Goal: Task Accomplishment & Management: Manage account settings

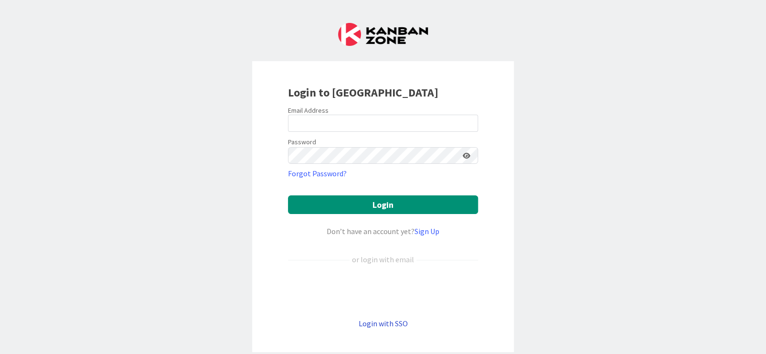
click at [383, 326] on link "Login with SSO" at bounding box center [382, 323] width 49 height 10
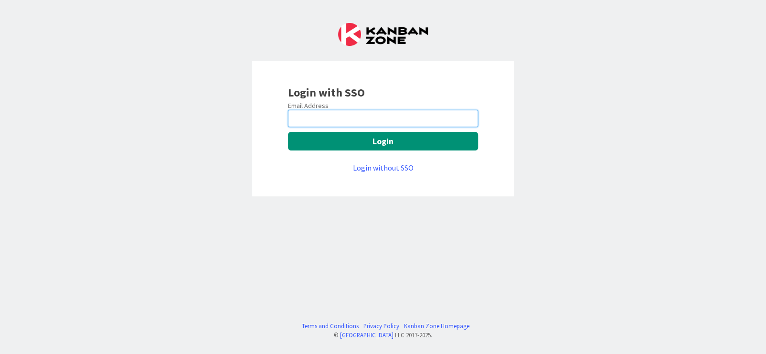
click at [339, 114] on input "email" at bounding box center [383, 118] width 190 height 17
type input "[EMAIL_ADDRESS][PERSON_NAME][DOMAIN_NAME]"
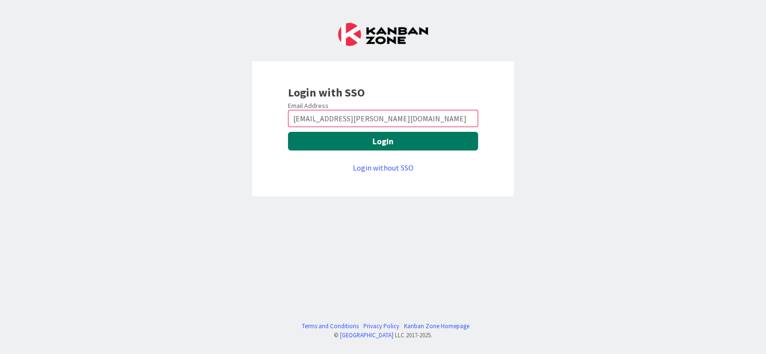
click at [373, 144] on button "Login" at bounding box center [383, 141] width 190 height 19
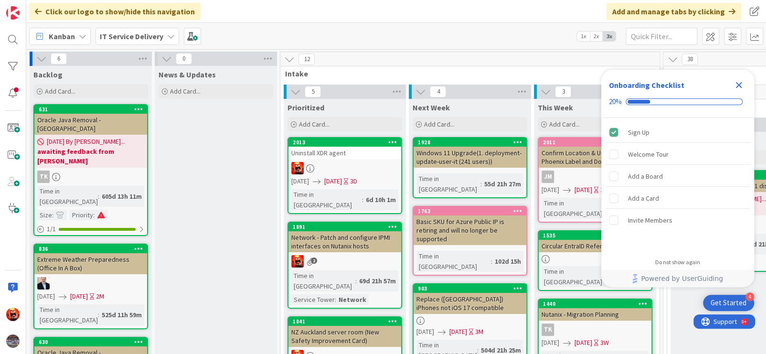
click at [325, 178] on div "[DATE] [DATE] 3D" at bounding box center [346, 181] width 110 height 10
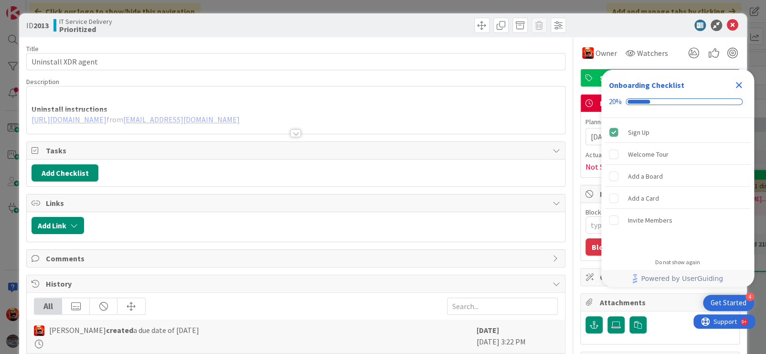
click at [740, 85] on icon "Close Checklist" at bounding box center [738, 84] width 11 height 11
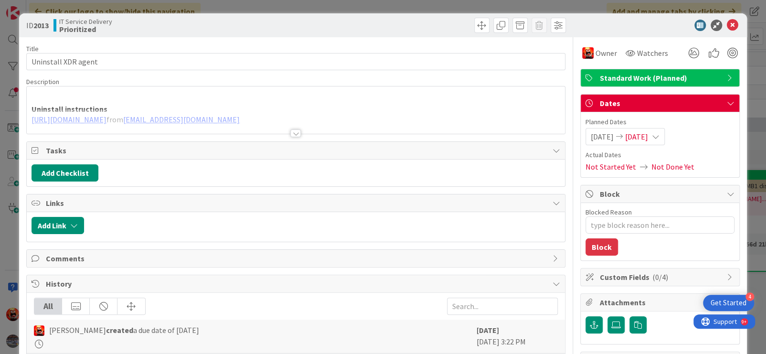
click at [659, 137] on icon at bounding box center [656, 137] width 8 height 8
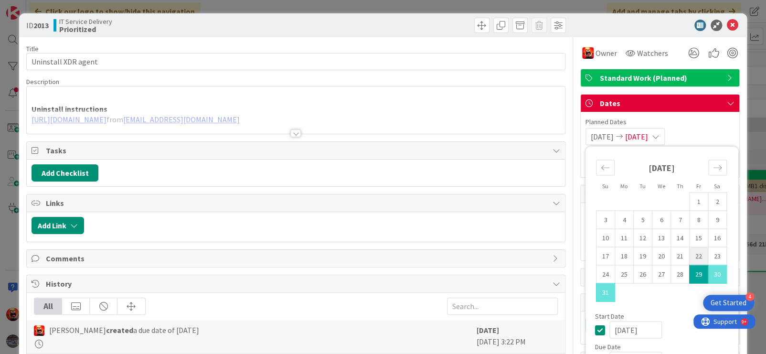
type textarea "x"
click at [713, 169] on icon "Move forward to switch to the next month." at bounding box center [717, 167] width 9 height 9
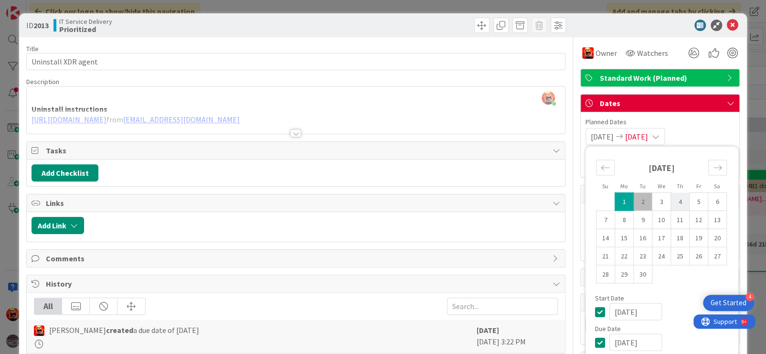
click at [673, 202] on td "4" at bounding box center [679, 201] width 19 height 18
type input "[DATE]"
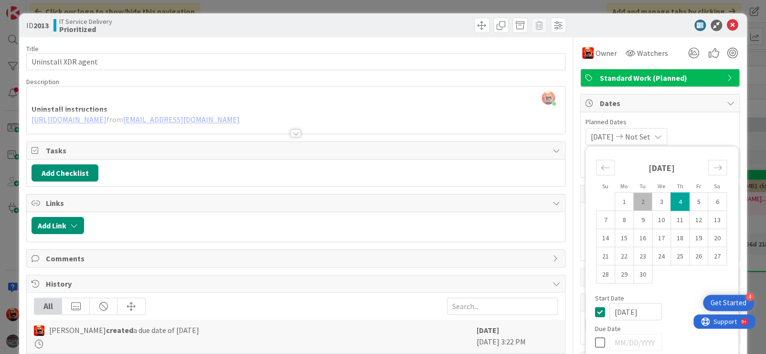
click at [750, 270] on div "ID 2013 IT Service Delivery Prioritized Title 19 / 128 Uninstall XDR agent Desc…" at bounding box center [383, 177] width 766 height 354
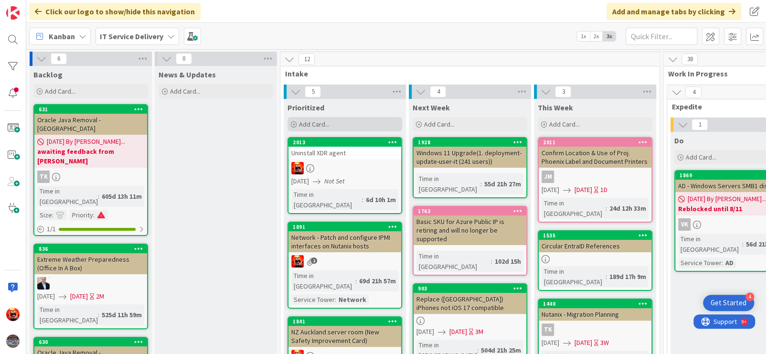
click at [316, 123] on span "Add Card..." at bounding box center [314, 124] width 31 height 9
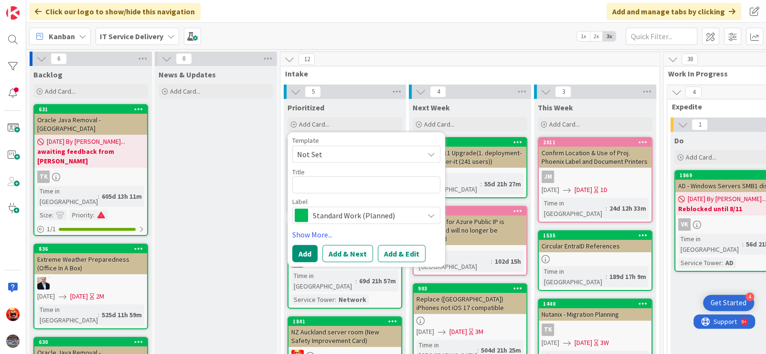
type textarea "x"
type textarea "Rm"
type textarea "x"
type textarea "Rme"
type textarea "x"
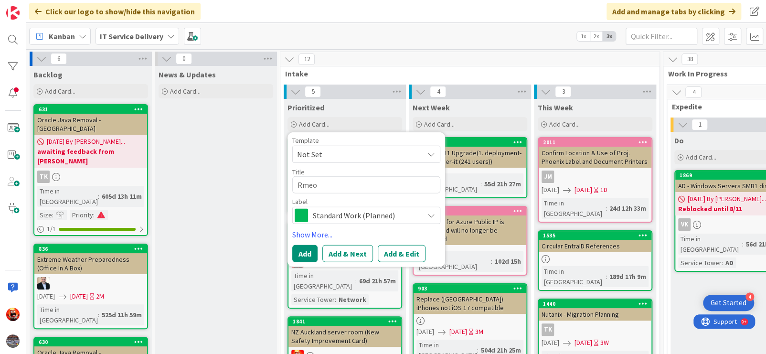
type textarea "Rmeov"
type textarea "x"
type textarea "Rmeove"
type textarea "x"
type textarea "Rmeove"
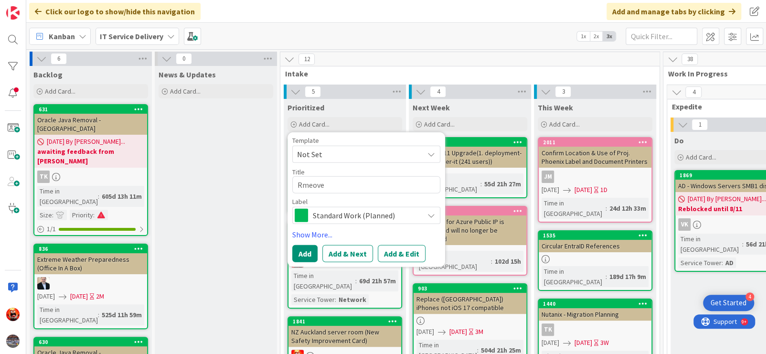
type textarea "x"
type textarea "Rmeove"
type textarea "x"
type textarea "Rmeov"
type textarea "x"
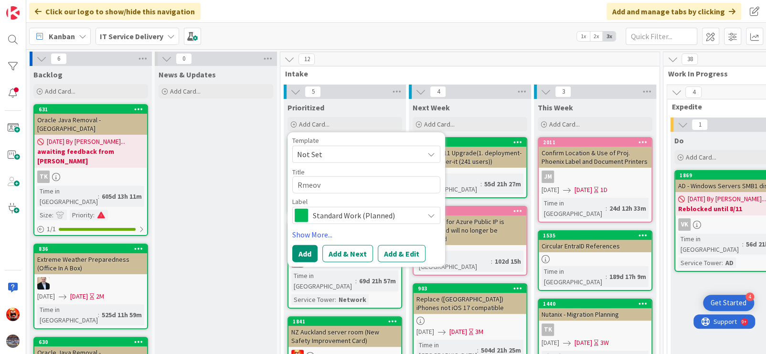
type textarea "Rmeo"
type textarea "x"
type textarea "Rme"
type textarea "x"
type textarea "Rm"
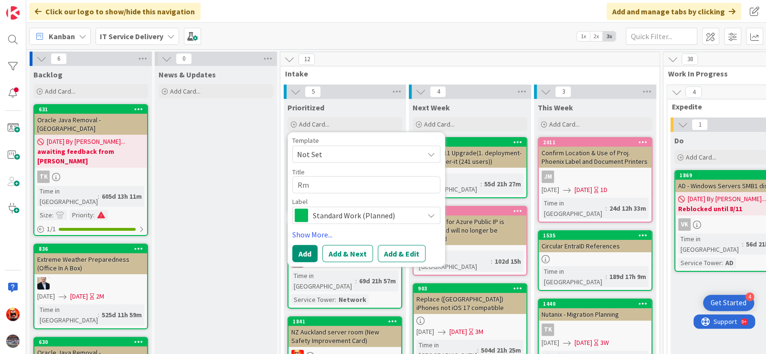
type textarea "x"
type textarea "R"
type textarea "x"
type textarea "Re"
type textarea "x"
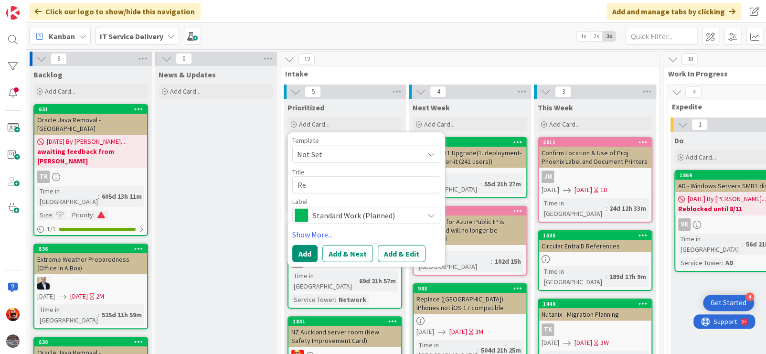
type textarea "Rem"
type textarea "x"
type textarea "Remo"
type textarea "x"
type textarea "Remov"
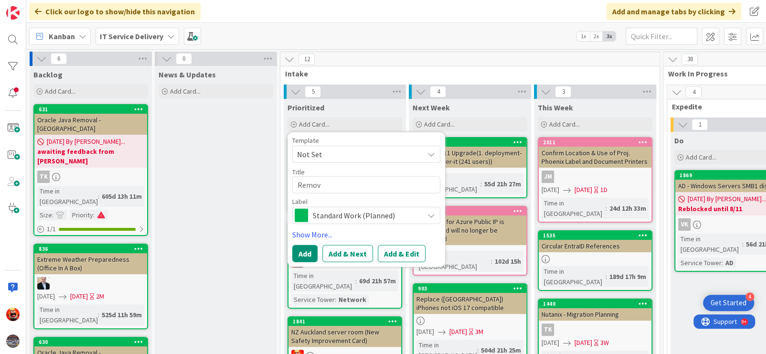
type textarea "x"
type textarea "Remove"
type textarea "x"
type textarea "Remove"
type textarea "x"
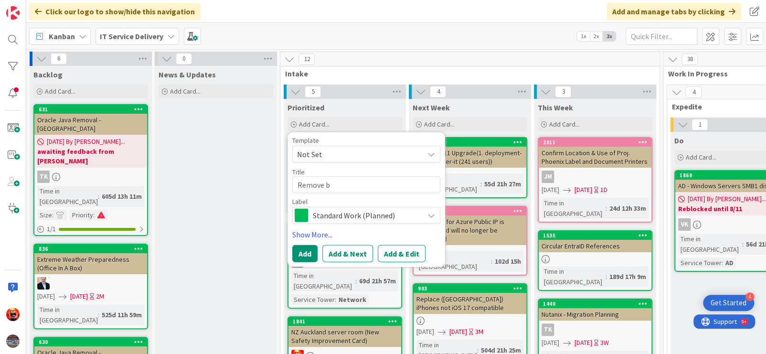
type textarea "Remove be"
type textarea "x"
type textarea "Remove ben"
type textarea "x"
type textarea "Remove be"
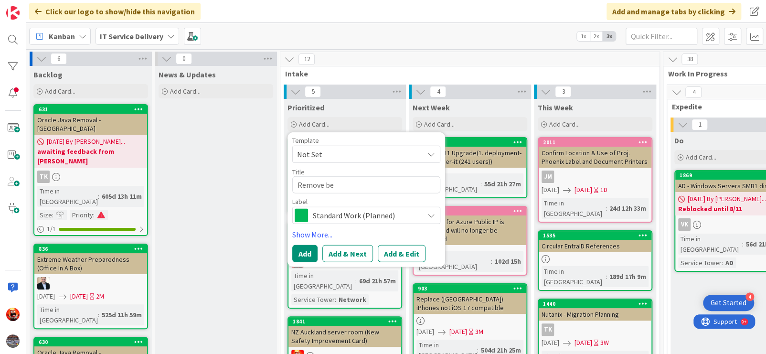
type textarea "x"
type textarea "Remove b"
type textarea "x"
type textarea "Remove bn"
type textarea "x"
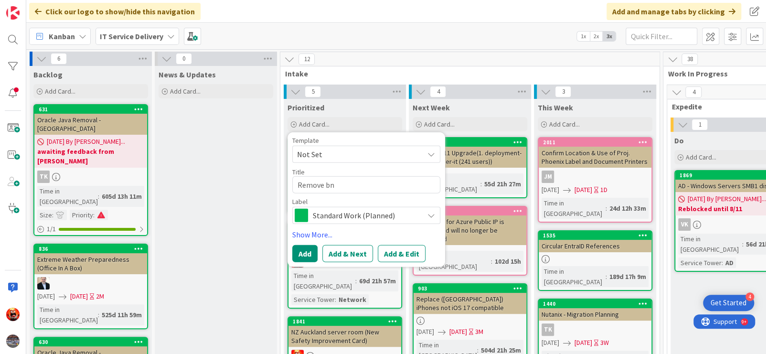
type textarea "Remove bne"
type textarea "x"
type textarea "Remove bnes"
type textarea "x"
type textarea "Remove bnesr"
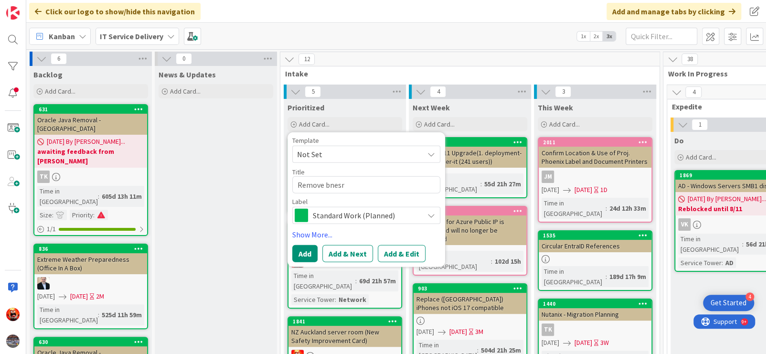
type textarea "x"
type textarea "Remove bnesrv"
type textarea "x"
type textarea "Remove bnesrva"
type textarea "x"
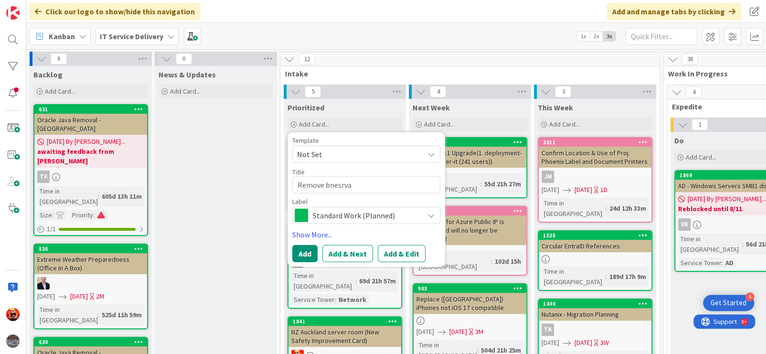
type textarea "Remove bnesrvaf"
type textarea "x"
type textarea "Remove bnesrvafs0"
type textarea "x"
type textarea "Remove bnesrvafs01"
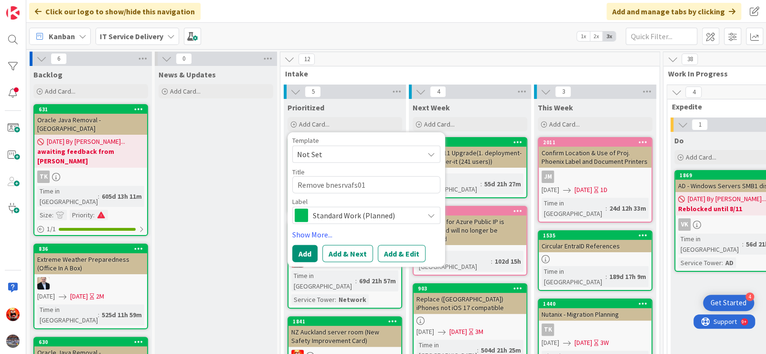
type textarea "x"
type textarea "Remove bnesrvafs01p"
type textarea "x"
type textarea "Remove bnesrvafs01p"
type textarea "x"
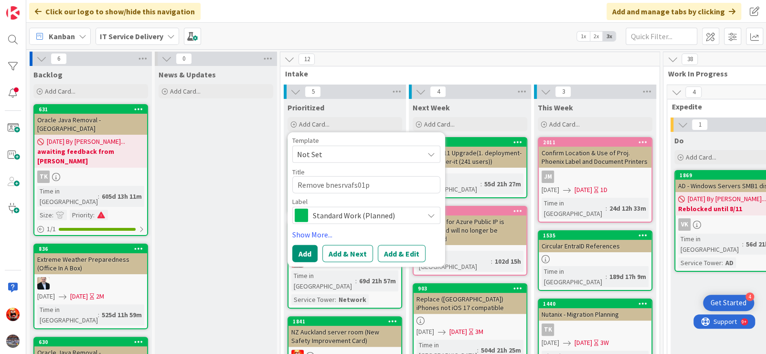
type textarea "Remove bnesrvafs01p f"
type textarea "x"
type textarea "Remove bnesrvafs01p fro"
type textarea "x"
type textarea "Remove bnesrvafs01p from"
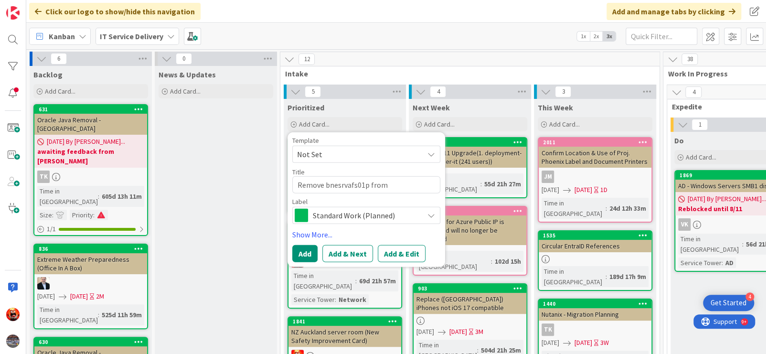
type textarea "x"
type textarea "Remove bnesrvafs01p from"
type textarea "x"
type textarea "Remove bnesrvafs01p from D"
type textarea "x"
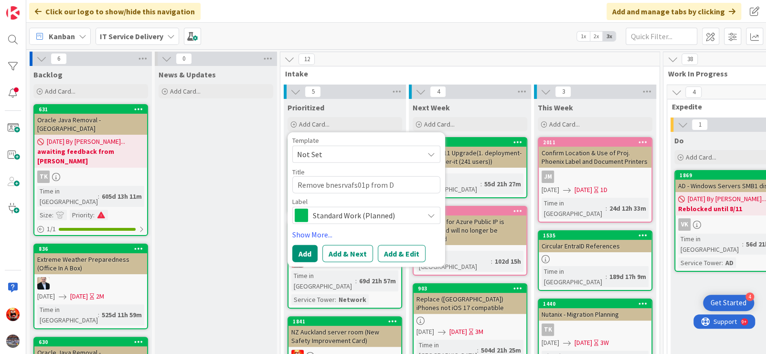
type textarea "Remove bnesrvafs01p from [GEOGRAPHIC_DATA]"
type textarea "x"
type textarea "Remove bnesrvafs01p from [GEOGRAPHIC_DATA]"
type textarea "x"
type textarea "Remove bnesrvafs01p from [GEOGRAPHIC_DATA]"
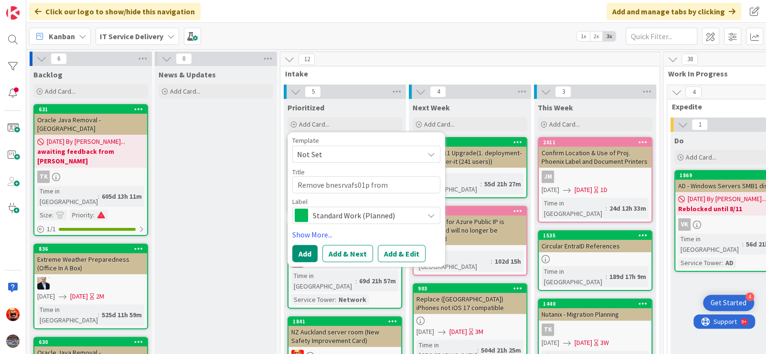
type textarea "x"
type textarea "Remove bnesrvafs01p from [GEOGRAPHIC_DATA] a"
type textarea "x"
type textarea "Remove bnesrvafs01p from DFS an"
type textarea "x"
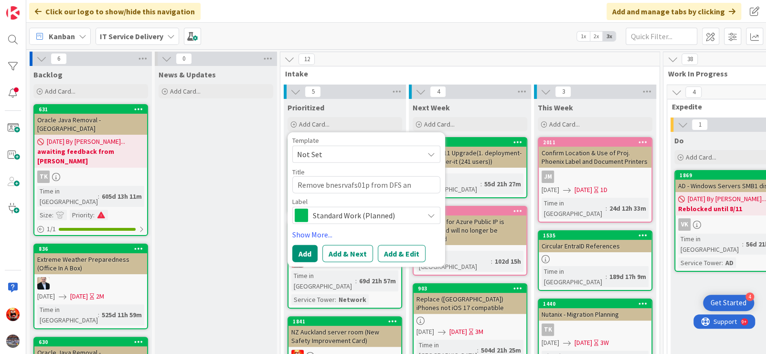
type textarea "Remove bnesrvafs01p from DFS and"
type textarea "x"
type textarea "Remove bnesrvafs01p from DFS and"
type textarea "x"
type textarea "Remove bnesrvafs01p from DFS and"
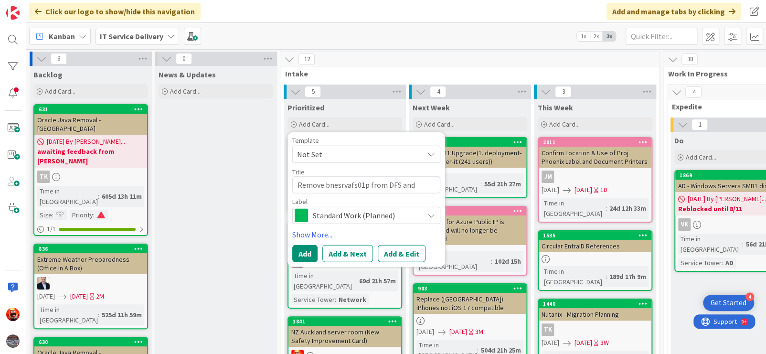
type textarea "x"
type textarea "Remove bnesrvafs01p from DFS an"
type textarea "x"
type textarea "Remove bnesrvafs01p from [GEOGRAPHIC_DATA] a"
type textarea "x"
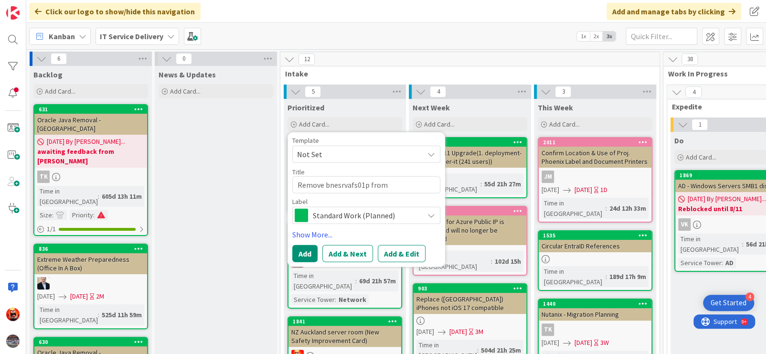
type textarea "Remove bnesrvafs01p from [GEOGRAPHIC_DATA]"
type textarea "x"
type textarea "Remove bnesrvafs01p from [GEOGRAPHIC_DATA]"
click at [401, 250] on button "Add & Edit" at bounding box center [402, 253] width 48 height 17
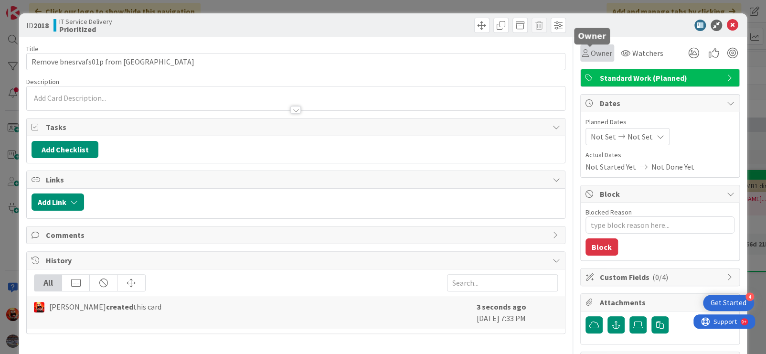
click at [591, 54] on span "Owner" at bounding box center [600, 52] width 21 height 11
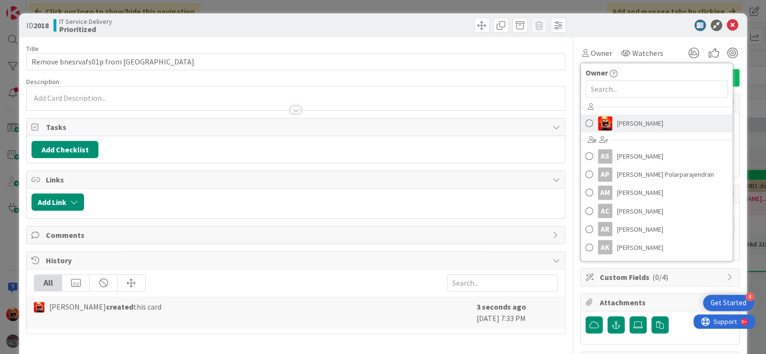
click at [619, 123] on span "[PERSON_NAME]" at bounding box center [640, 123] width 46 height 14
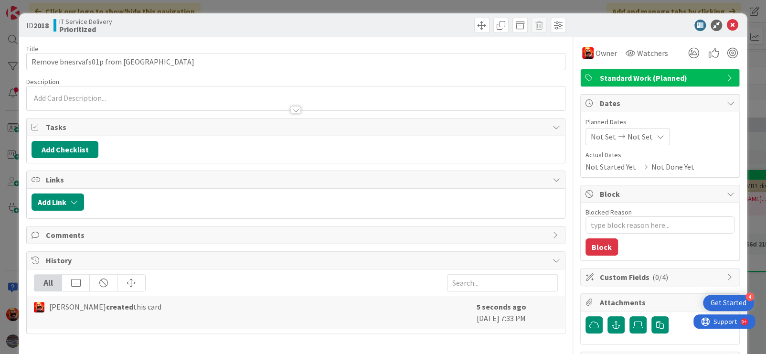
type textarea "x"
click at [126, 96] on div "[PERSON_NAME] just joined" at bounding box center [296, 98] width 538 height 24
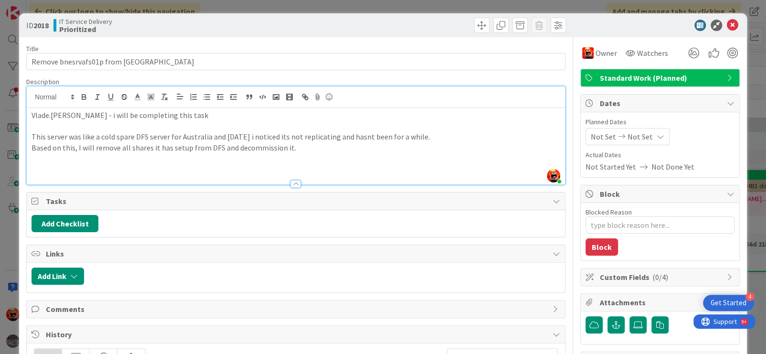
click at [93, 116] on p "Vlade.[PERSON_NAME] - i will be completing this task" at bounding box center [296, 115] width 528 height 11
click at [84, 163] on p at bounding box center [296, 158] width 528 height 11
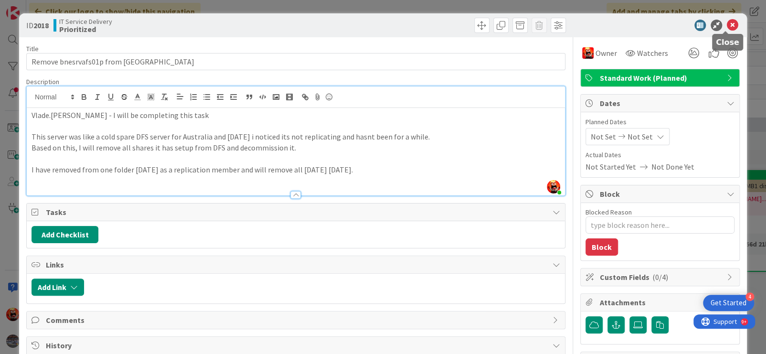
click at [730, 27] on icon at bounding box center [732, 25] width 11 height 11
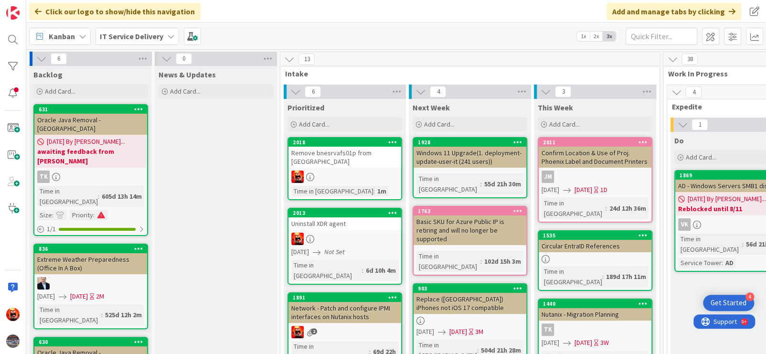
click at [337, 152] on div "Remove bnesrvafs01p from [GEOGRAPHIC_DATA]" at bounding box center [344, 157] width 113 height 21
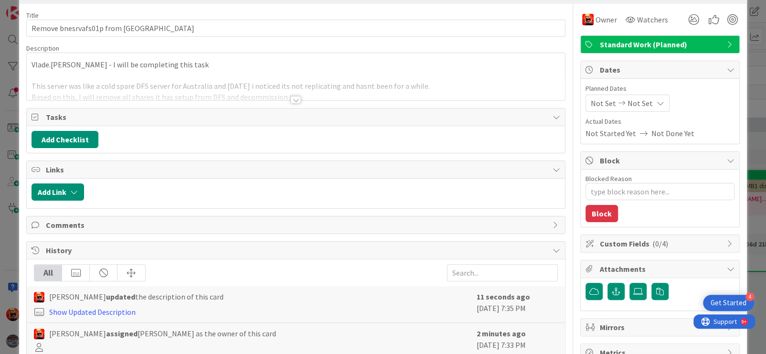
scroll to position [48, 0]
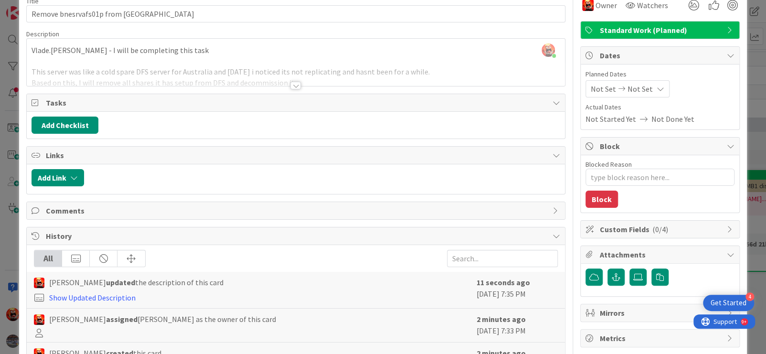
click at [294, 86] on div at bounding box center [295, 86] width 11 height 8
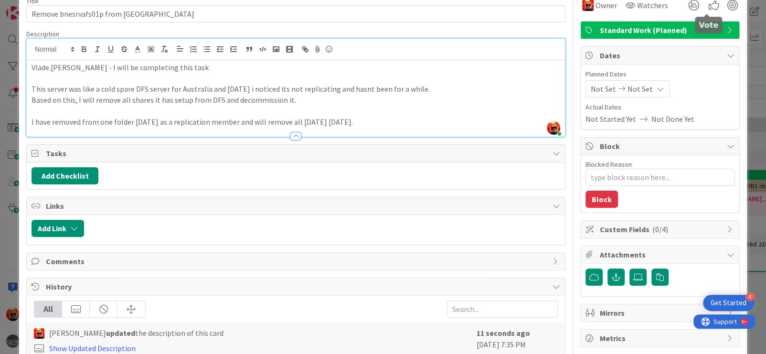
scroll to position [0, 0]
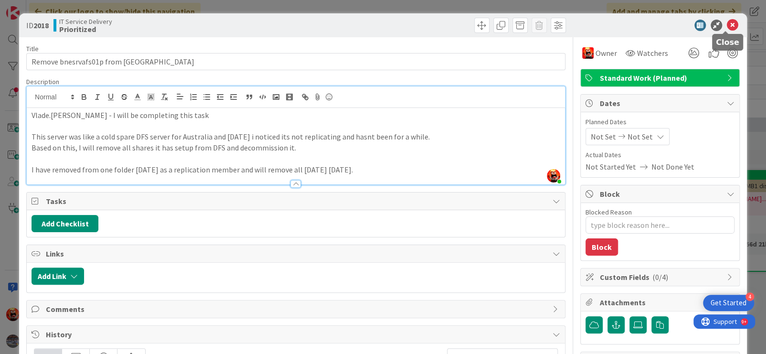
click at [727, 27] on icon at bounding box center [732, 25] width 11 height 11
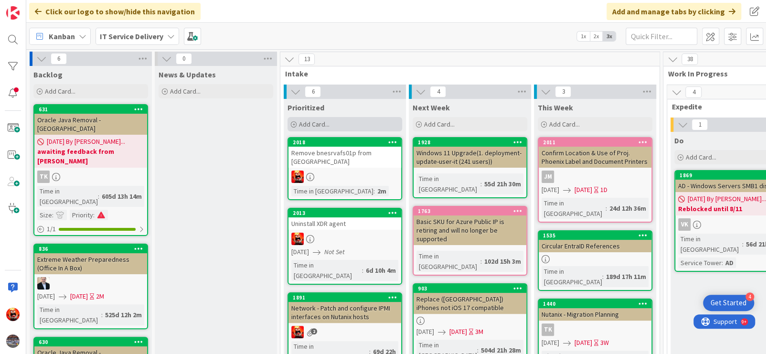
click at [313, 124] on span "Add Card..." at bounding box center [314, 124] width 31 height 9
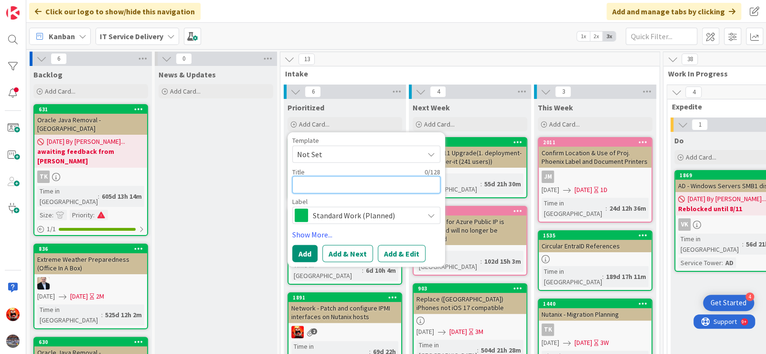
type textarea "x"
type textarea "P"
type textarea "x"
type textarea "Pr"
type textarea "x"
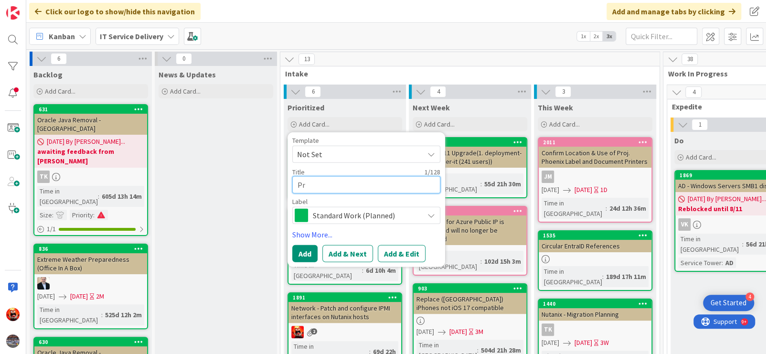
type textarea "Pre"
type textarea "x"
type textarea "Prep"
type textarea "x"
type textarea "Prep"
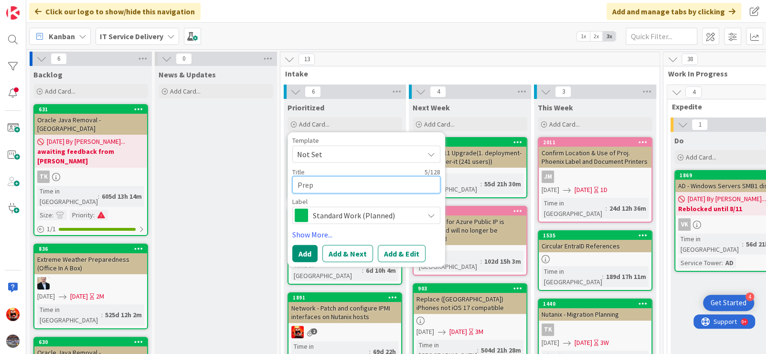
type textarea "x"
type textarea "Prep S"
type textarea "x"
type textarea "Prep Si"
type textarea "x"
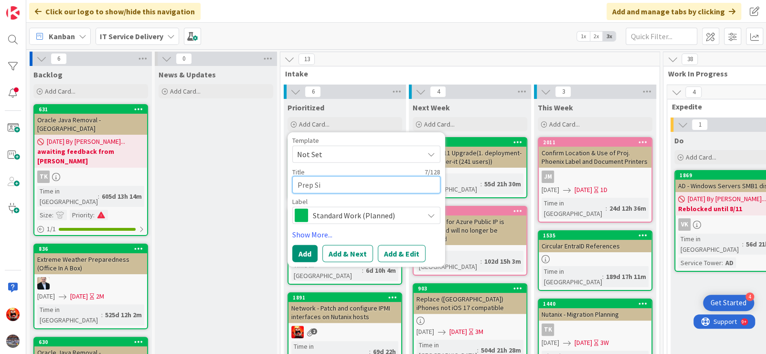
type textarea "Prep S"
type textarea "x"
type textarea "Prep"
type textarea "x"
type textarea "Prep so"
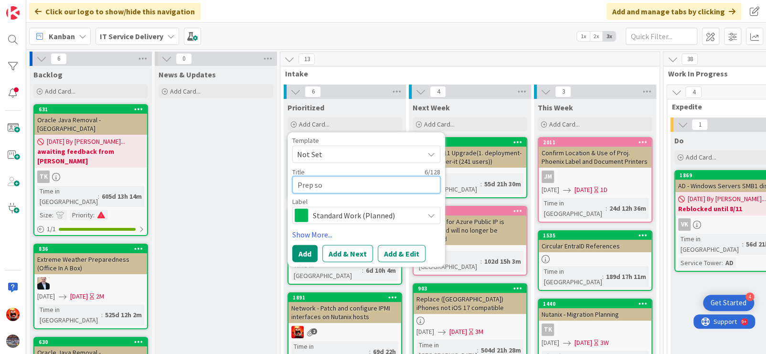
type textarea "x"
type textarea "Prep soi"
type textarea "x"
type textarea "Prep soin"
type textarea "x"
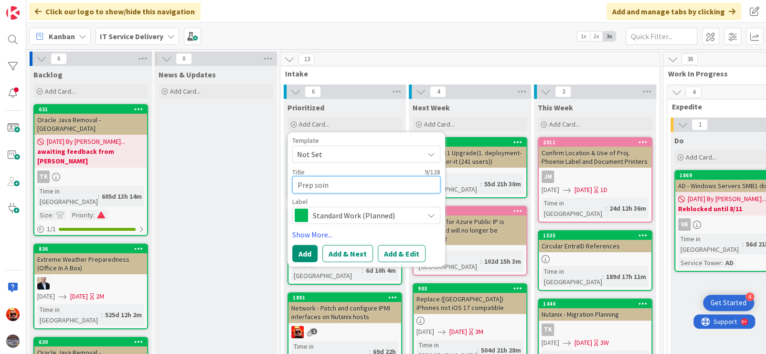
type textarea "Prep soins"
type textarea "x"
type textarea "Prep soinsr"
type textarea "x"
type textarea "Prep soinsrv"
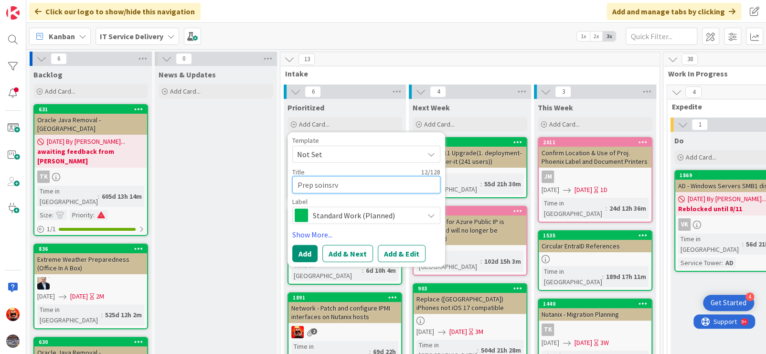
type textarea "x"
type textarea "Prep soinsr"
type textarea "x"
type textarea "Prep soins"
type textarea "x"
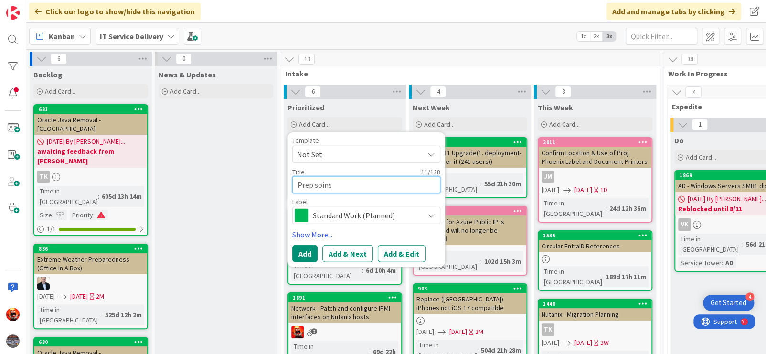
type textarea "Prep soin"
type textarea "x"
type textarea "Prep soi"
type textarea "x"
type textarea "Prep so"
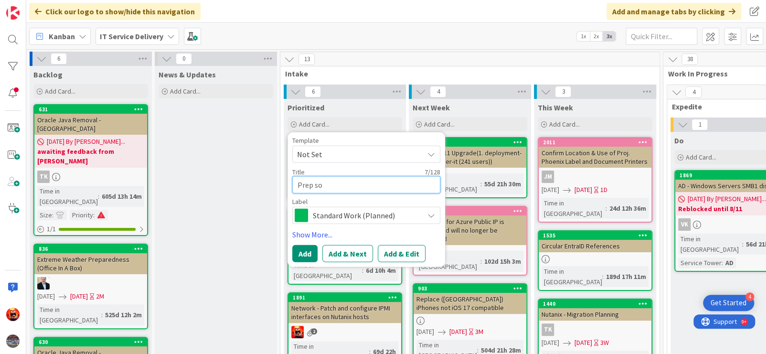
type textarea "x"
type textarea "Prep s"
type textarea "x"
type textarea "Prep si"
type textarea "x"
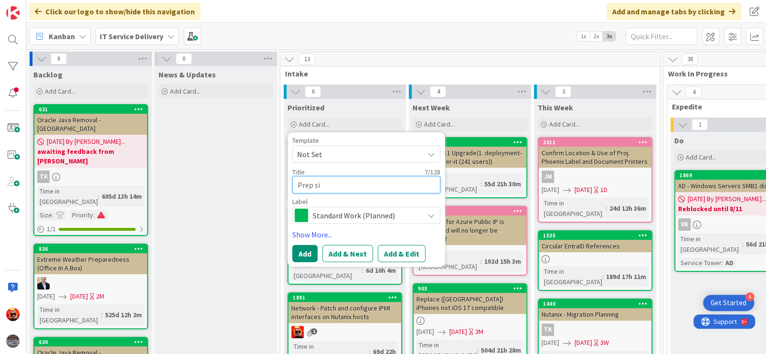
type textarea "Prep sin"
type textarea "x"
type textarea "Prep sins"
type textarea "x"
type textarea "Prep sinsr"
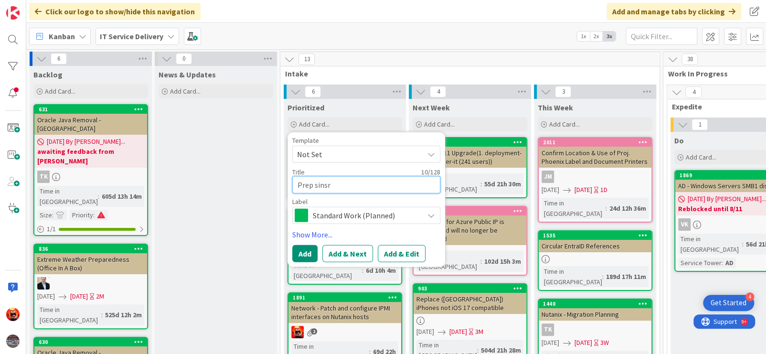
type textarea "x"
type textarea "Prep sinsrv"
type textarea "x"
type textarea "Prep sinsrvf"
type textarea "x"
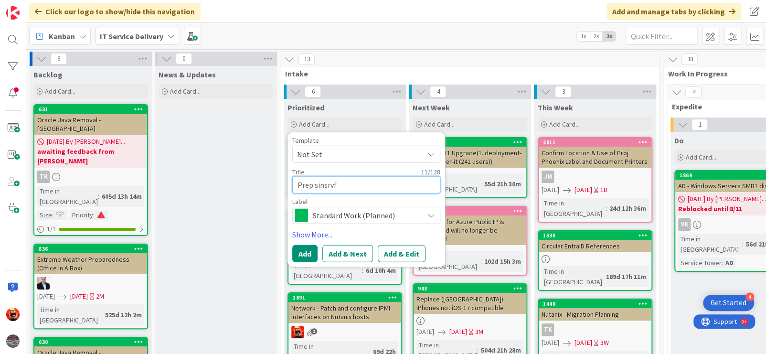
type textarea "Prep sinsrvfs"
type textarea "x"
type textarea "Prep sinsrvfs0"
type textarea "x"
type textarea "Prep sinsrvfs01"
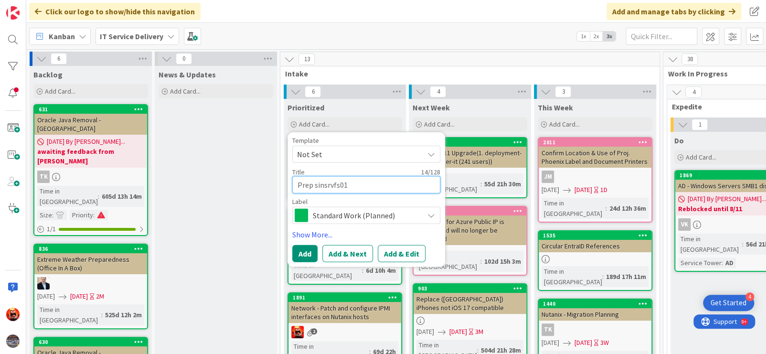
type textarea "x"
type textarea "Prep sinsrvfs01"
type textarea "x"
type textarea "Prep sinsrvfs01 f"
type textarea "x"
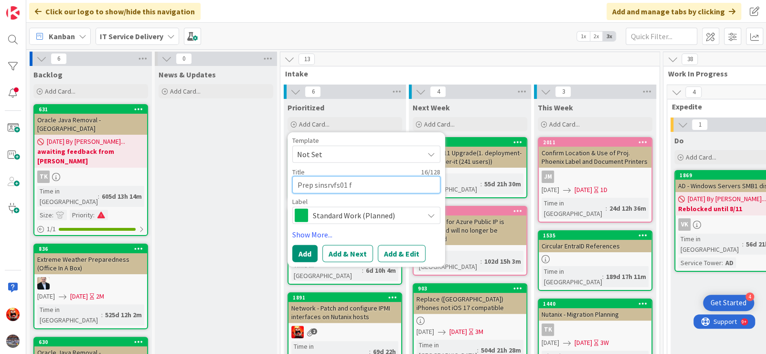
type textarea "Prep sinsrvfs01 fo"
type textarea "x"
type textarea "Prep sinsrvfs01 for"
type textarea "x"
type textarea "Prep sinsrvfs01 for d"
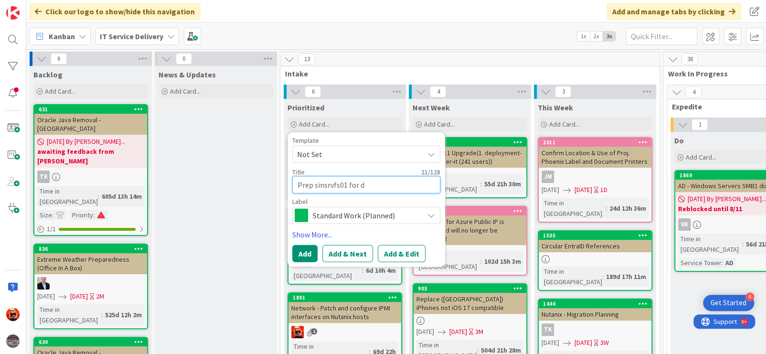
type textarea "x"
type textarea "Prep sinsrvfs01 for deco"
type textarea "x"
type textarea "Prep sinsrvfs01 for decom"
click at [400, 253] on button "Add & Edit" at bounding box center [402, 253] width 48 height 17
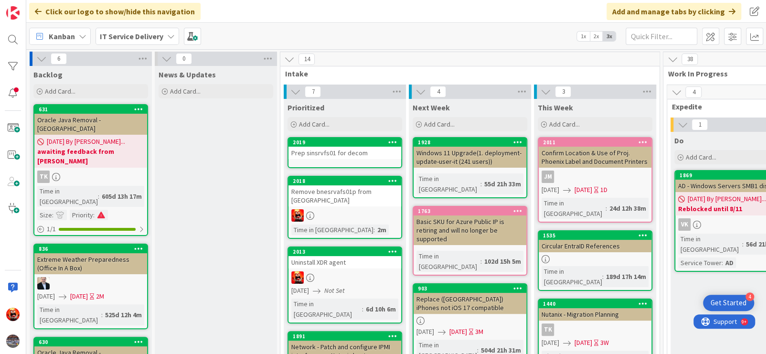
click at [376, 147] on div "Prep sinsrvfs01 for decom" at bounding box center [344, 153] width 113 height 12
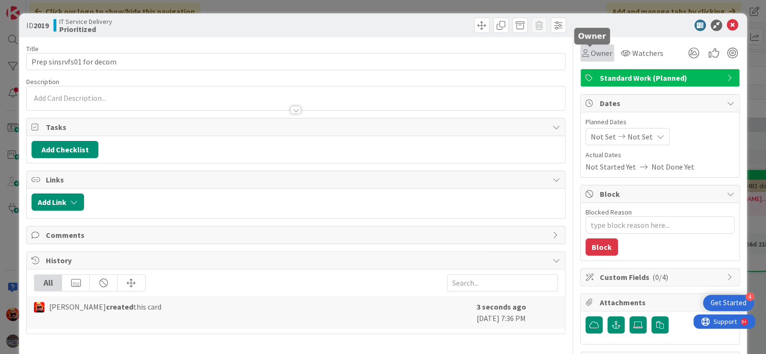
click at [590, 54] on span "Owner" at bounding box center [600, 52] width 21 height 11
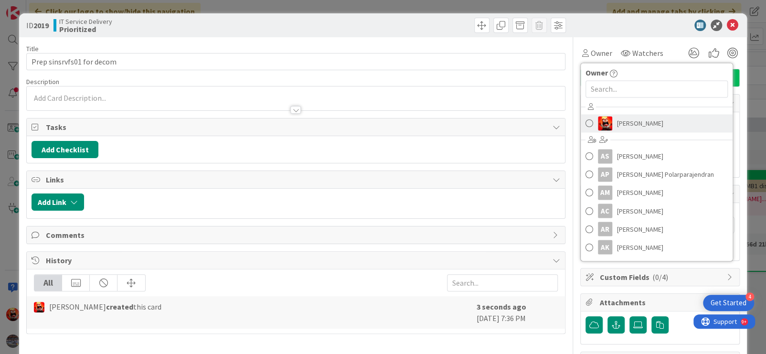
click at [617, 123] on span "[PERSON_NAME]" at bounding box center [640, 123] width 46 height 14
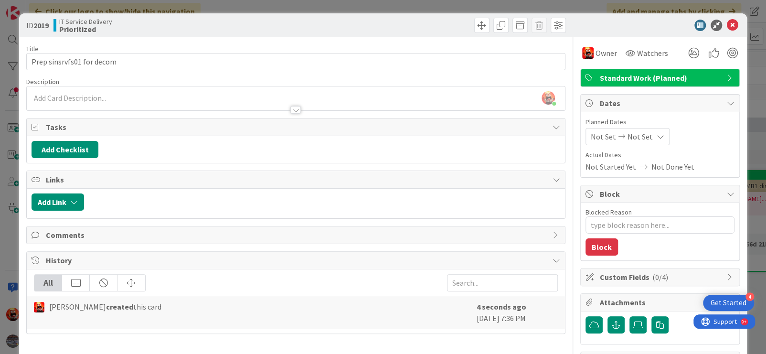
type textarea "x"
click at [158, 101] on div at bounding box center [296, 105] width 538 height 10
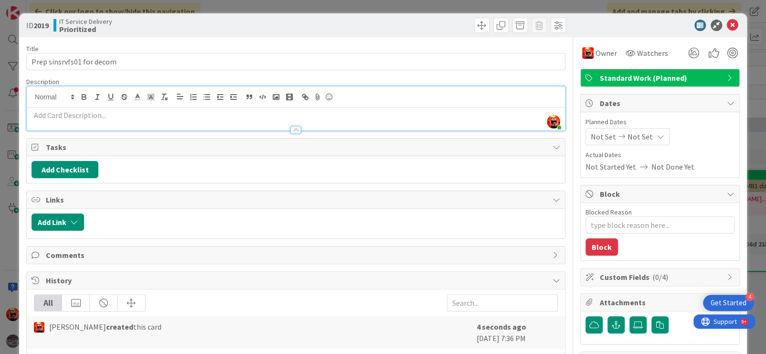
click at [137, 115] on p at bounding box center [296, 115] width 528 height 11
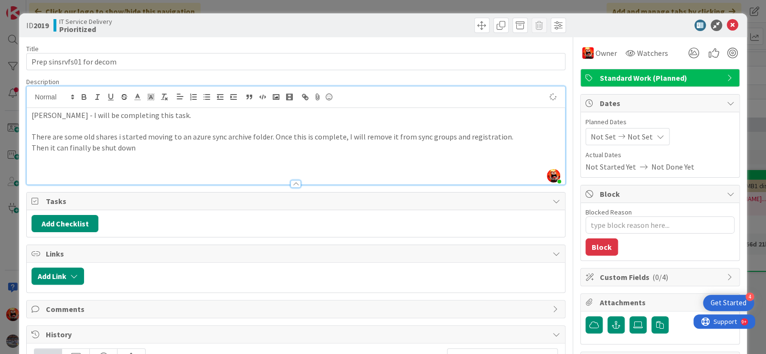
type textarea "x"
click at [616, 135] on icon at bounding box center [621, 136] width 11 height 7
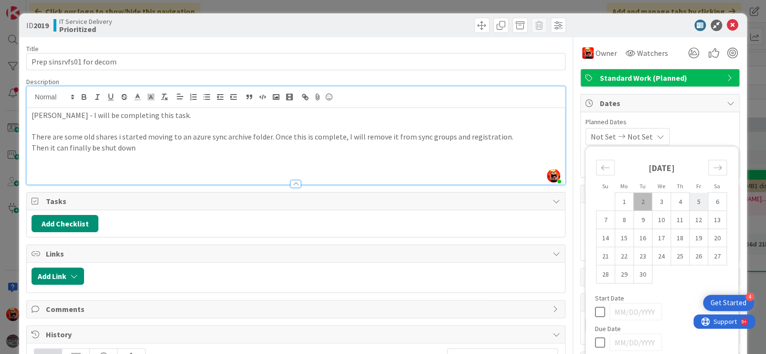
click at [694, 203] on td "5" at bounding box center [698, 201] width 19 height 18
type input "[DATE]"
click at [727, 25] on icon at bounding box center [732, 25] width 11 height 11
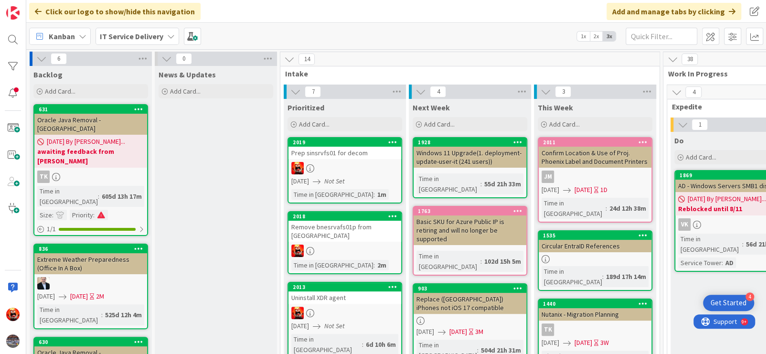
click at [369, 228] on div "Remove bnesrvafs01p from [GEOGRAPHIC_DATA]" at bounding box center [344, 231] width 113 height 21
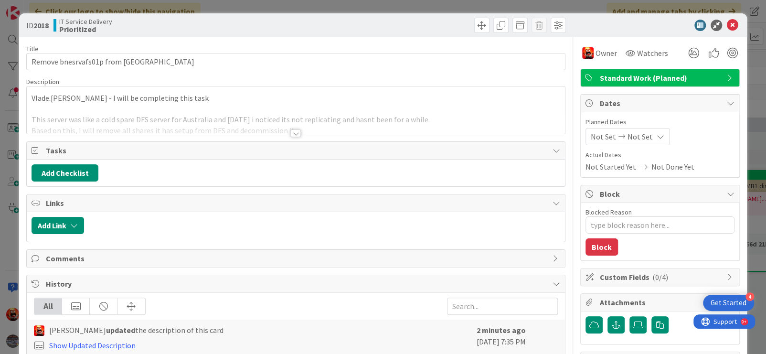
type textarea "x"
click at [599, 135] on span "Not Set" at bounding box center [602, 136] width 25 height 11
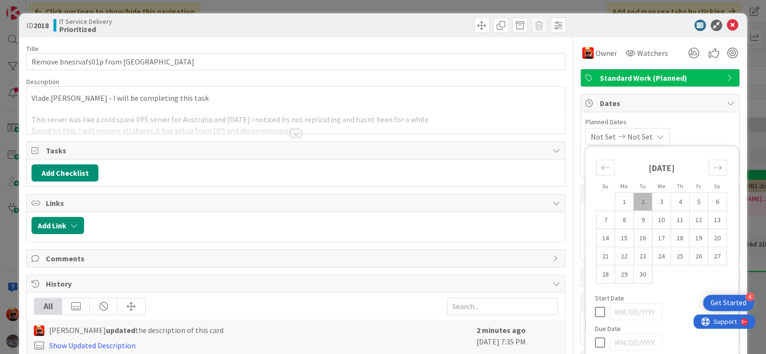
click at [633, 201] on td "2" at bounding box center [642, 201] width 19 height 18
type input "[DATE]"
type textarea "x"
click at [667, 134] on div "[DATE] Not Set" at bounding box center [626, 136] width 82 height 17
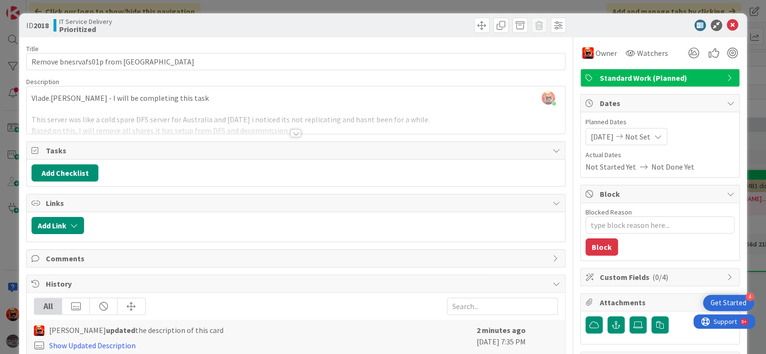
click at [662, 133] on icon at bounding box center [658, 137] width 8 height 8
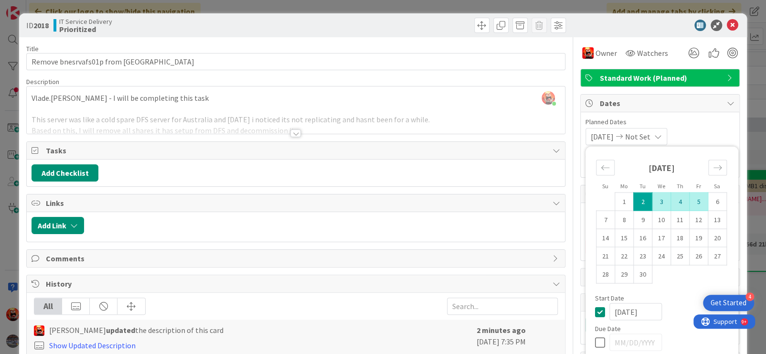
click at [695, 203] on td "5" at bounding box center [698, 201] width 19 height 18
type input "[DATE]"
click at [727, 24] on icon at bounding box center [732, 25] width 11 height 11
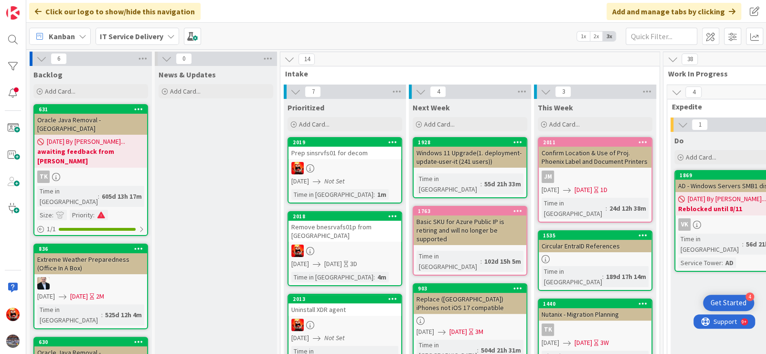
click at [361, 177] on div "[DATE] Not Set" at bounding box center [346, 181] width 110 height 10
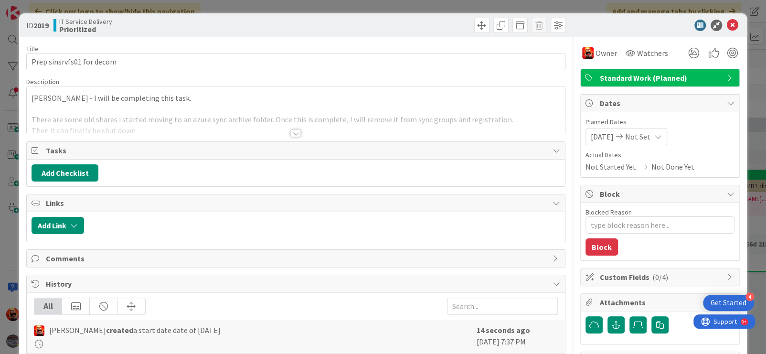
type textarea "x"
click at [596, 140] on span "[DATE]" at bounding box center [601, 136] width 23 height 11
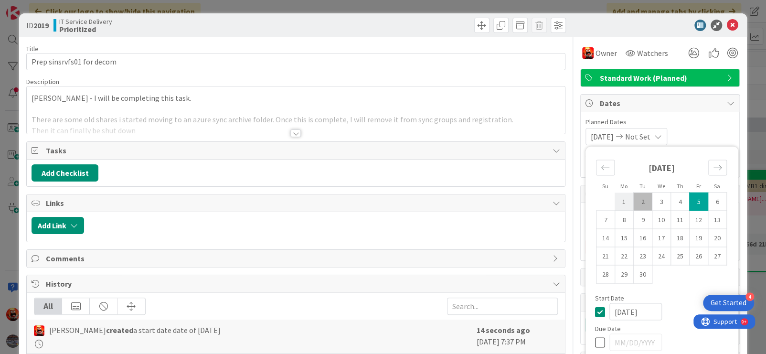
click at [617, 200] on td "1" at bounding box center [623, 201] width 19 height 18
type input "[DATE]"
click at [666, 137] on div "[DATE] Not Set" at bounding box center [626, 136] width 82 height 17
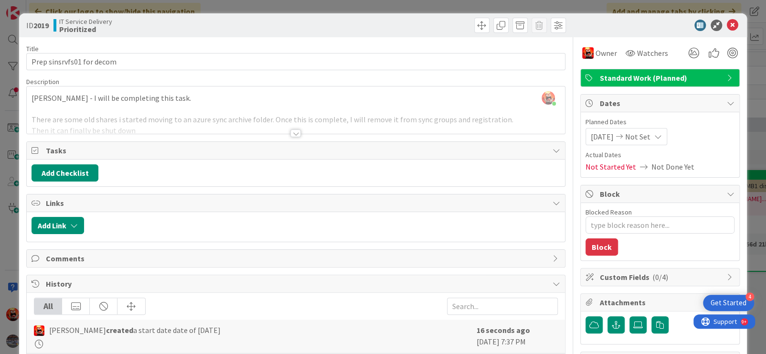
type textarea "x"
click at [653, 145] on div "Planned Dates [DATE] Not Set Su Mo Tu We Th Fr Sa [DATE] 1 2 3 4 5 6 7 8 9 10 1…" at bounding box center [659, 144] width 149 height 55
click at [648, 137] on span "Not Set" at bounding box center [637, 136] width 25 height 11
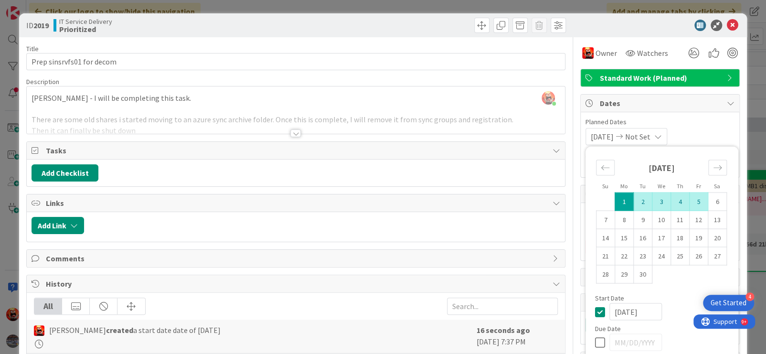
click at [690, 200] on td "5" at bounding box center [698, 201] width 19 height 18
type input "[DATE]"
click at [727, 24] on icon at bounding box center [732, 25] width 11 height 11
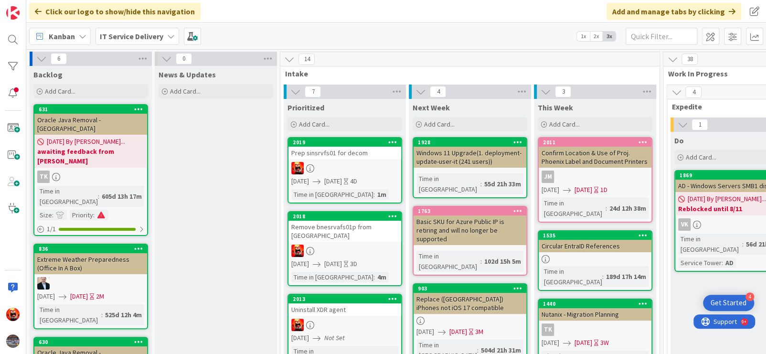
click at [395, 35] on div "Kanban IT Service Delivery 1x 2x 3x" at bounding box center [395, 36] width 739 height 26
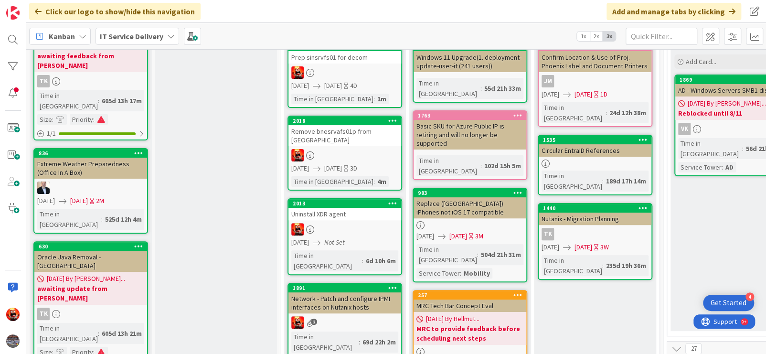
click at [335, 237] on div "[DATE] Not Set" at bounding box center [346, 242] width 110 height 10
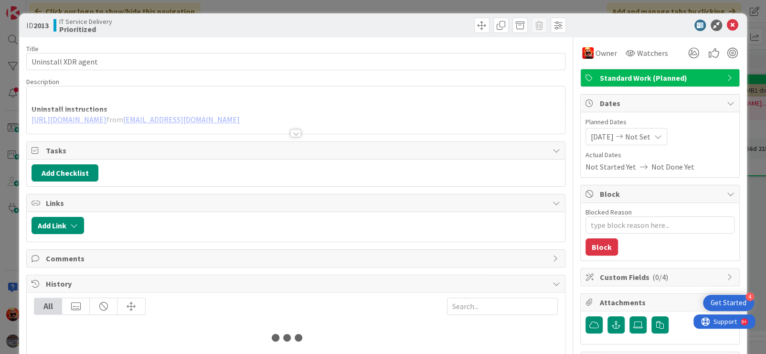
click at [650, 133] on span "Not Set" at bounding box center [637, 136] width 25 height 11
type textarea "x"
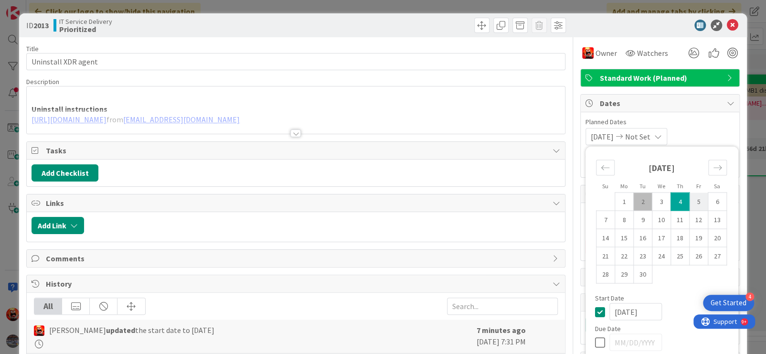
click at [689, 198] on td "5" at bounding box center [698, 201] width 19 height 18
type input "[DATE]"
click at [728, 25] on icon at bounding box center [732, 25] width 11 height 11
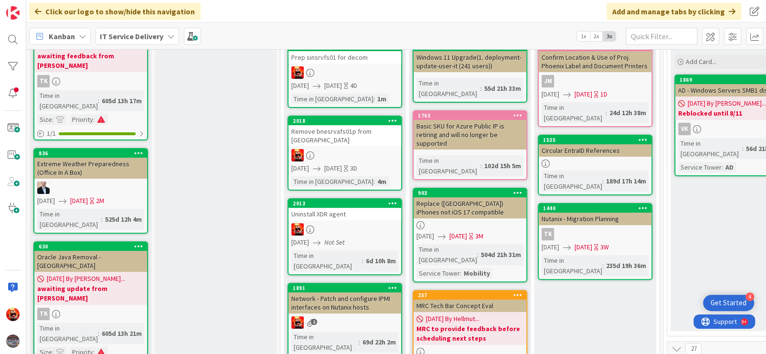
click at [343, 70] on div at bounding box center [344, 72] width 113 height 12
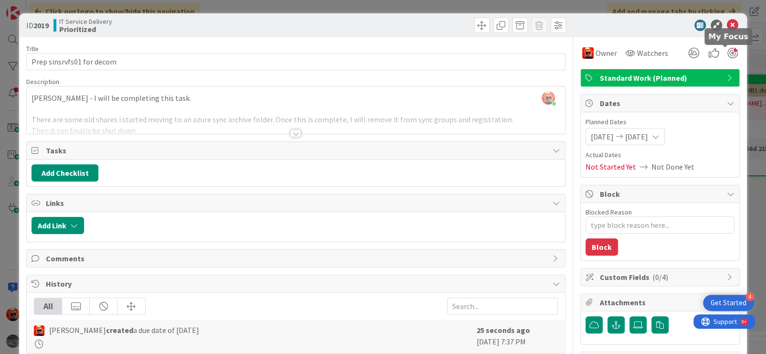
click at [727, 55] on div at bounding box center [732, 53] width 11 height 11
click at [727, 21] on icon at bounding box center [732, 25] width 11 height 11
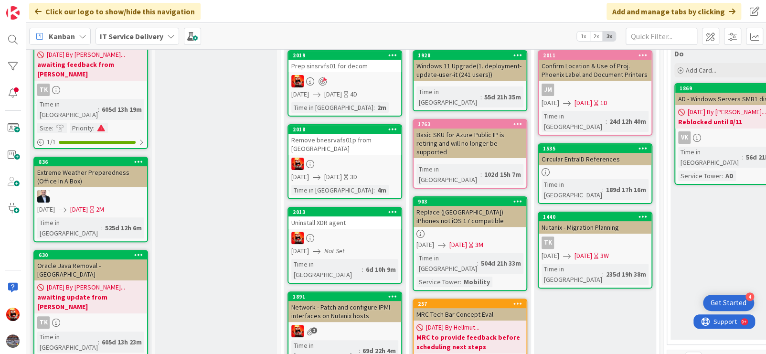
scroll to position [39, 0]
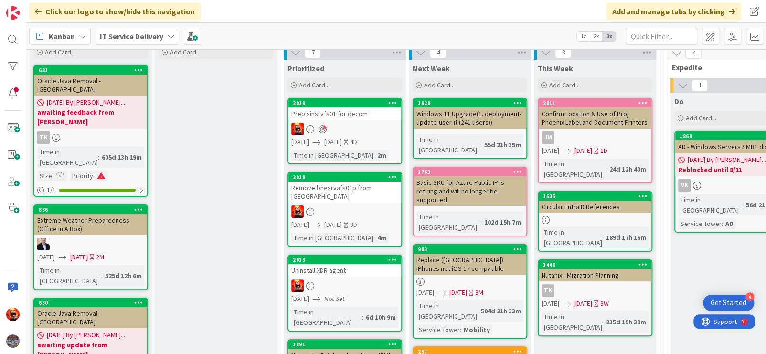
click at [343, 205] on div at bounding box center [344, 211] width 113 height 12
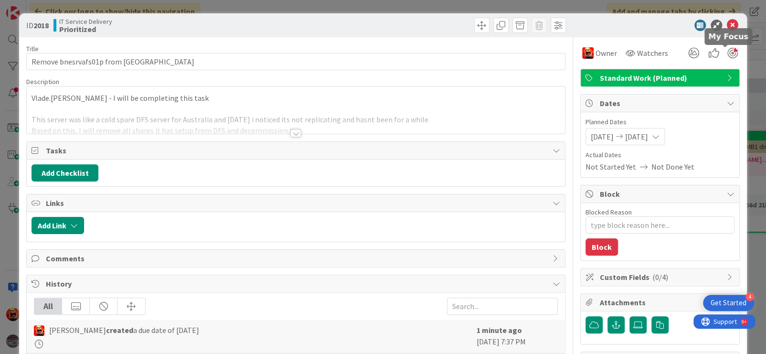
click at [727, 53] on div at bounding box center [732, 53] width 11 height 11
click at [727, 22] on icon at bounding box center [732, 25] width 11 height 11
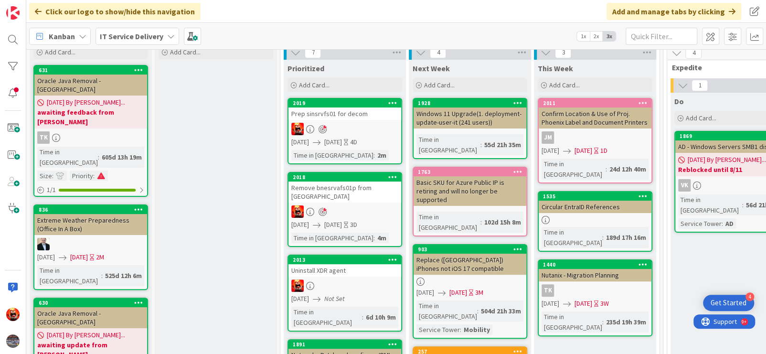
click at [375, 279] on div at bounding box center [344, 285] width 113 height 12
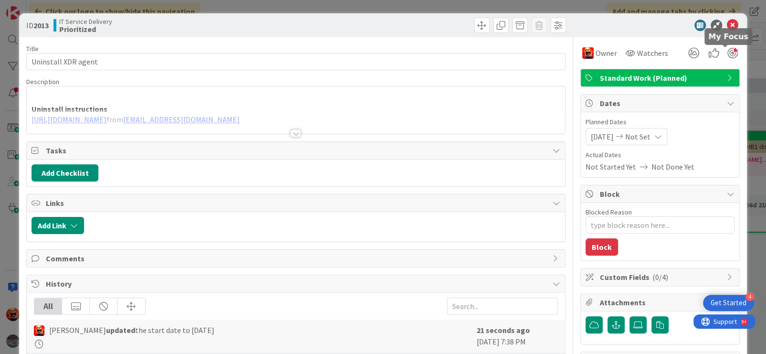
click at [728, 54] on div at bounding box center [732, 53] width 11 height 11
type textarea "x"
click at [727, 23] on icon at bounding box center [732, 25] width 11 height 11
